Goal: Information Seeking & Learning: Learn about a topic

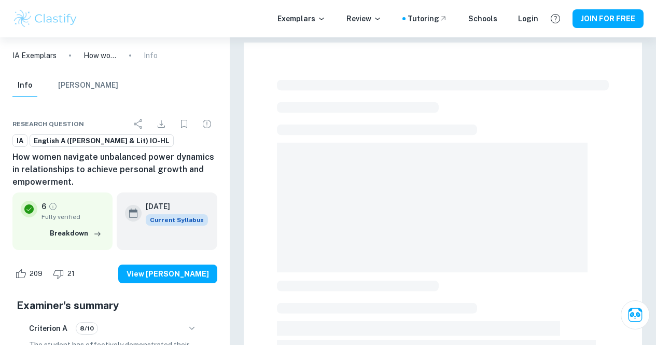
click at [147, 177] on h6 "How women navigate unbalanced power dynamics in relationships to achieve person…" at bounding box center [114, 169] width 205 height 37
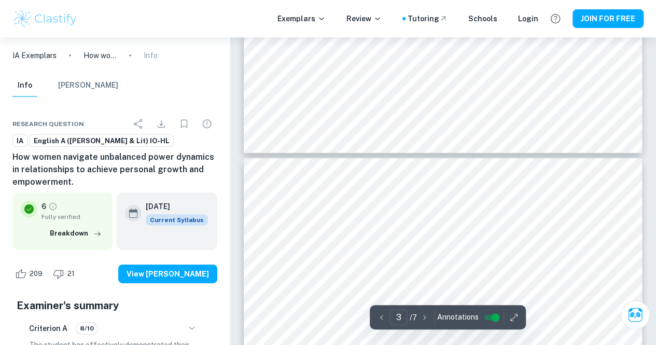
type input "4"
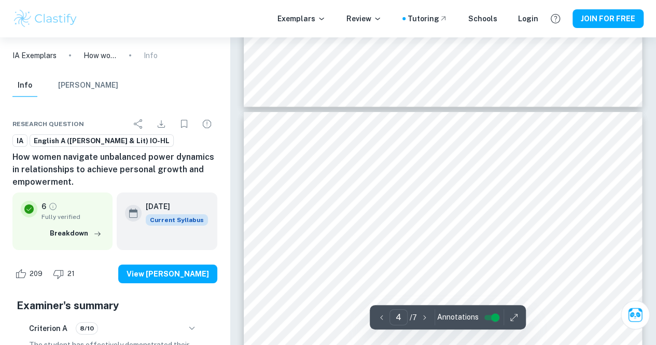
scroll to position [1762, 0]
